Goal: Entertainment & Leisure: Consume media (video, audio)

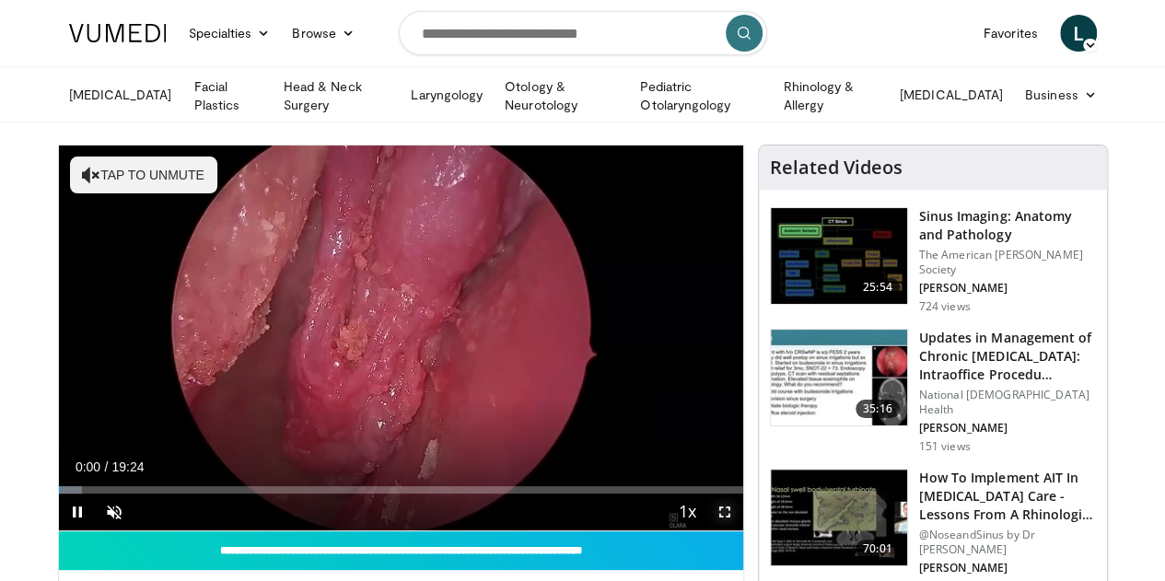
click at [735, 530] on span "Video Player" at bounding box center [724, 511] width 37 height 37
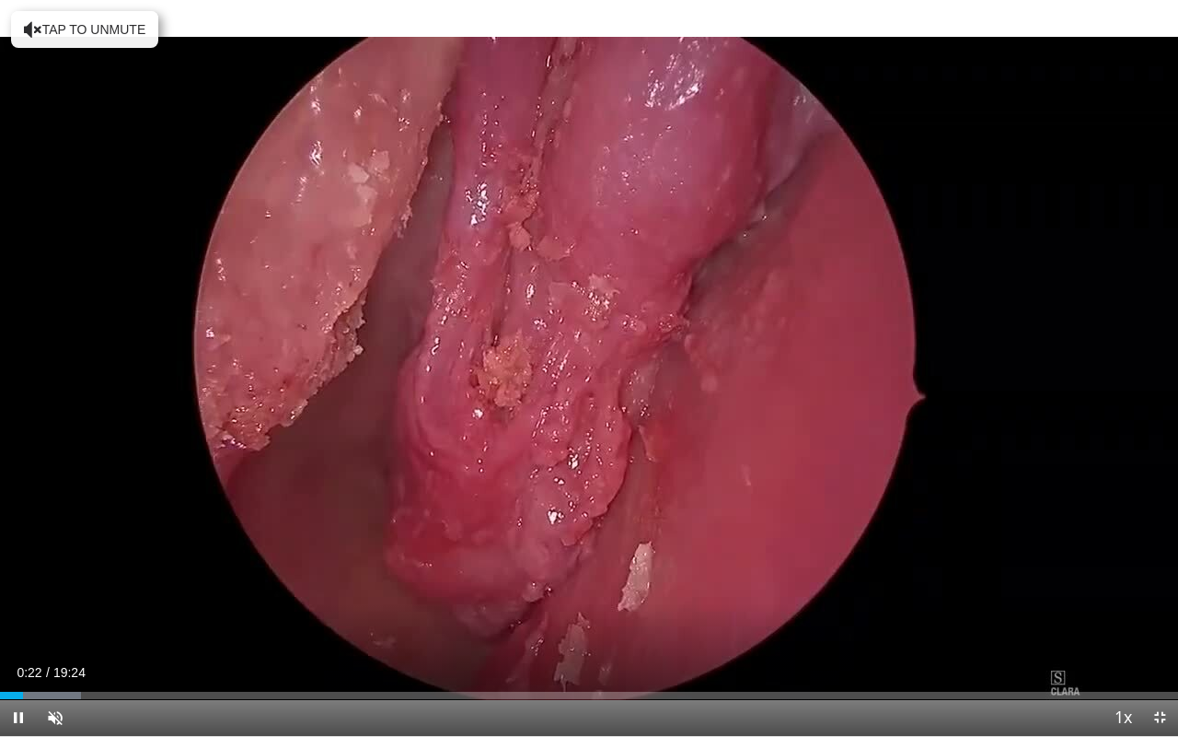
click at [57, 580] on div "Loaded : 6.86% 00:22 00:56" at bounding box center [589, 694] width 1178 height 7
click at [87, 580] on div "Loaded : 10.29% 01:27 01:27" at bounding box center [589, 694] width 1178 height 7
click at [121, 580] on div "Loaded : 12.86% 01:29 02:00" at bounding box center [589, 694] width 1178 height 7
click at [185, 580] on div "Progress Bar" at bounding box center [152, 694] width 99 height 7
click at [243, 580] on div "Loaded : 21.44% 04:00 04:00" at bounding box center [589, 689] width 1178 height 17
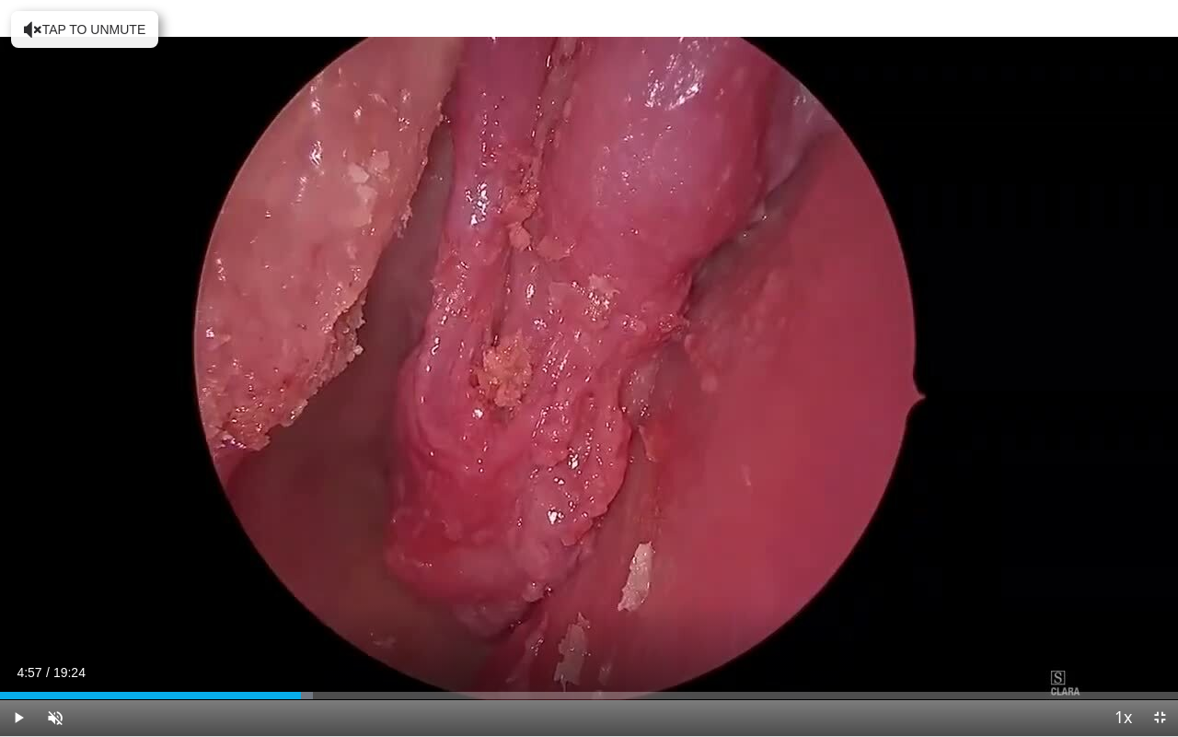
click at [301, 580] on div "Progress Bar" at bounding box center [264, 694] width 99 height 7
click at [355, 580] on div "Loaded : 31.73% 05:01 05:51" at bounding box center [589, 694] width 1178 height 7
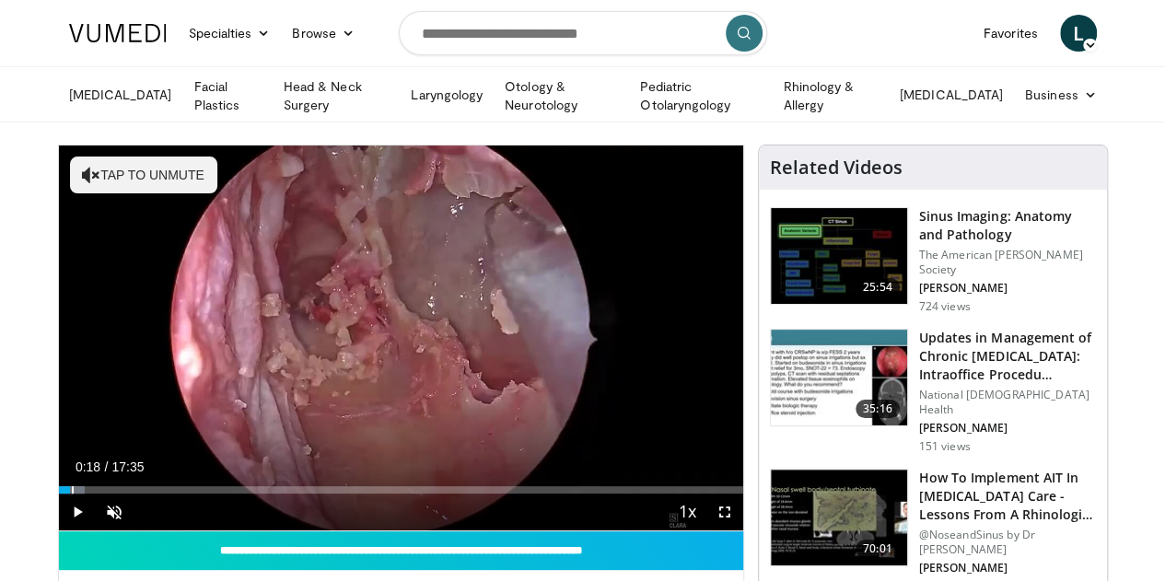
click at [59, 493] on div "Loaded : 3.78% 00:18 00:18" at bounding box center [401, 489] width 684 height 7
click at [59, 493] on div "Loaded : 5.69% 00:19 00:54" at bounding box center [401, 484] width 684 height 17
click at [68, 493] on div "Loaded : 11.35% 00:56 01:20" at bounding box center [401, 489] width 684 height 7
click at [114, 493] on div "Loaded : 14.19% 01:24 02:25" at bounding box center [401, 489] width 684 height 7
click at [59, 493] on div "01:02" at bounding box center [79, 489] width 41 height 7
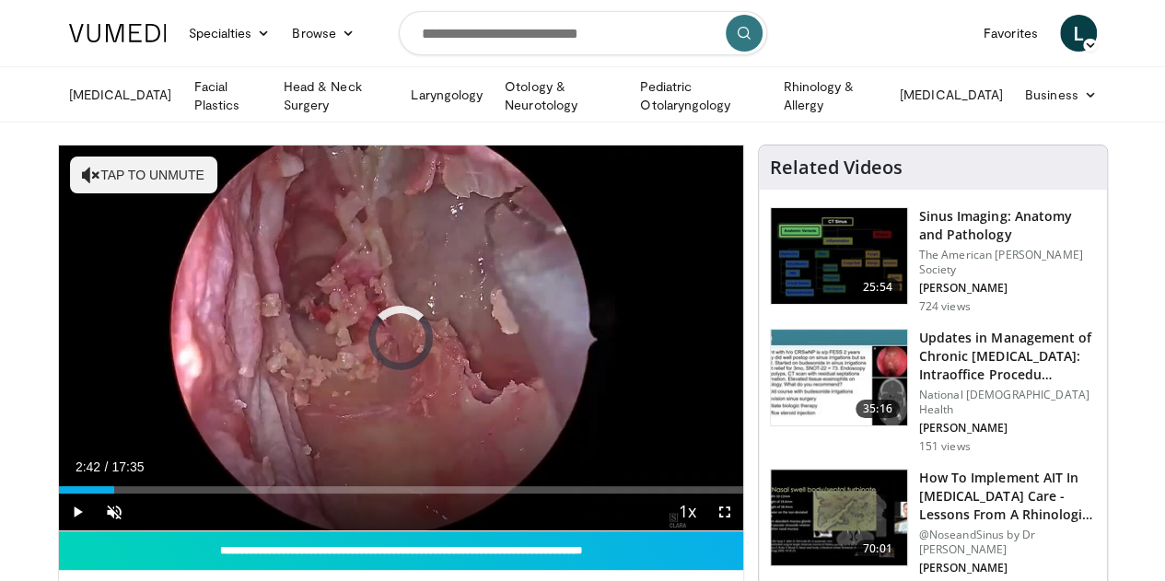
click at [127, 493] on div "Loaded : 0.00% 02:42 02:44" at bounding box center [401, 489] width 684 height 7
